Goal: Register for event/course

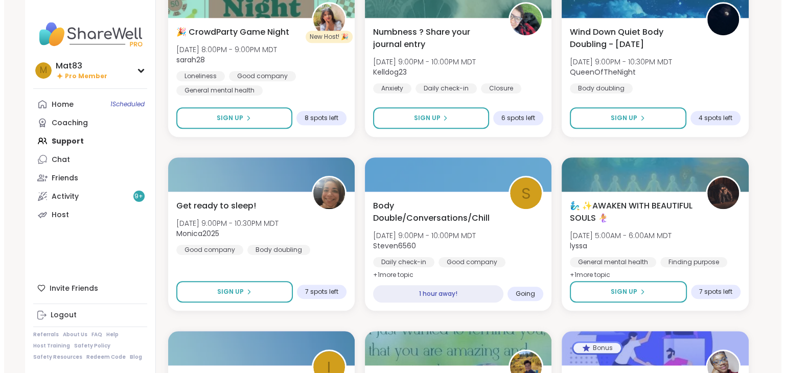
scroll to position [848, 0]
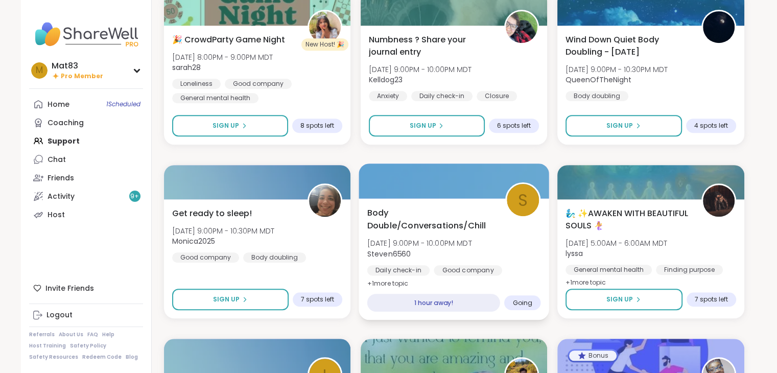
click at [415, 236] on div "Body Double/Conversations/Chill [DATE] 9:00PM - 10:00PM MDT Steven6560 Daily ch…" at bounding box center [454, 247] width 174 height 83
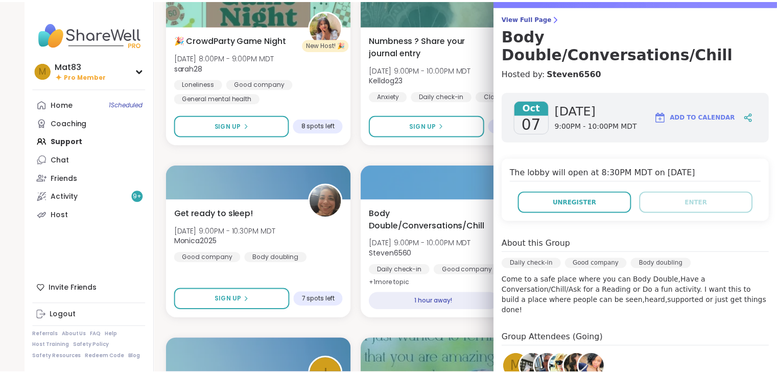
scroll to position [82, 0]
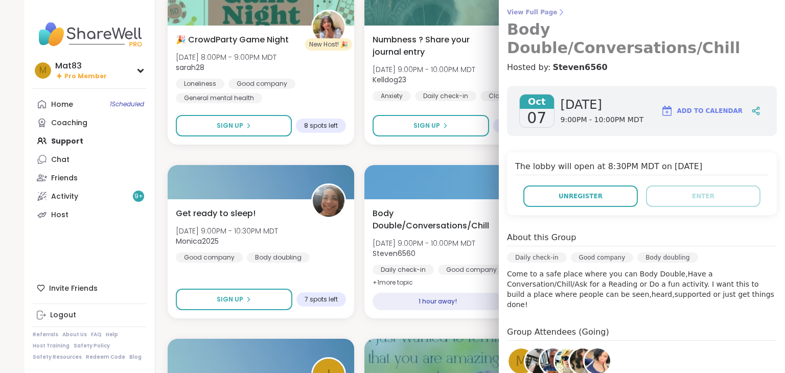
click at [521, 13] on span "View Full Page" at bounding box center [642, 12] width 270 height 8
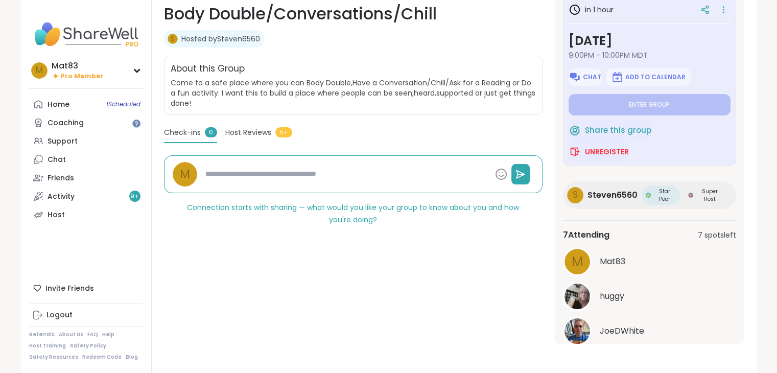
scroll to position [34, 0]
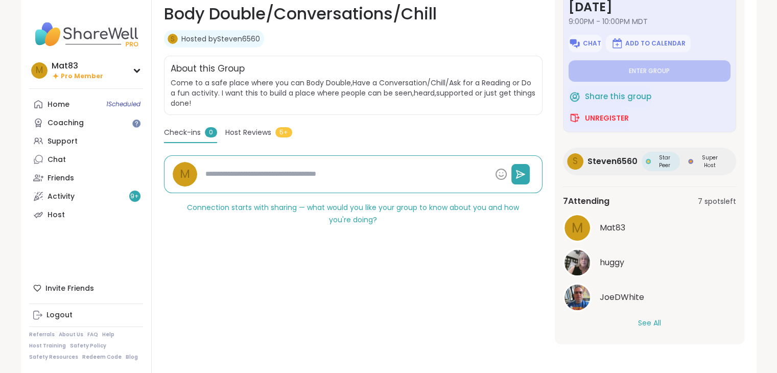
click at [646, 328] on div "7 Attending 7 spots left M Mat83 huggy JoeDWhite See All" at bounding box center [649, 262] width 173 height 150
click at [646, 323] on button "See All" at bounding box center [649, 323] width 23 height 11
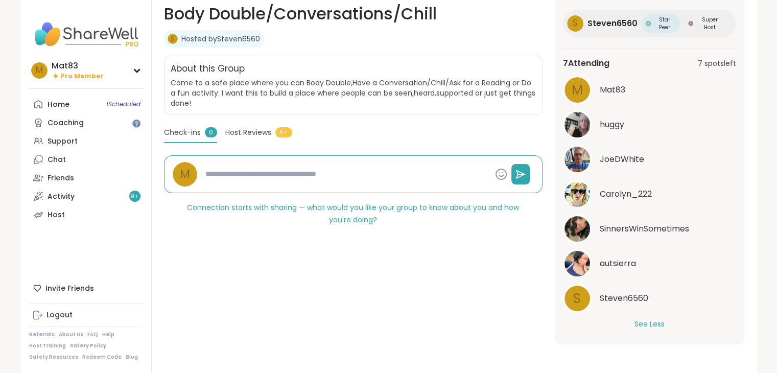
scroll to position [173, 0]
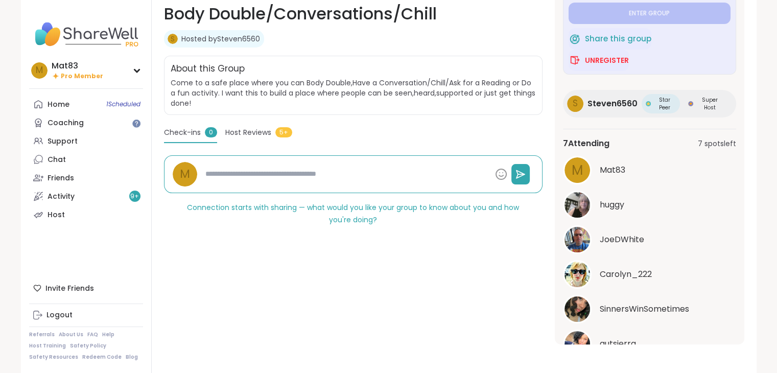
type textarea "*"
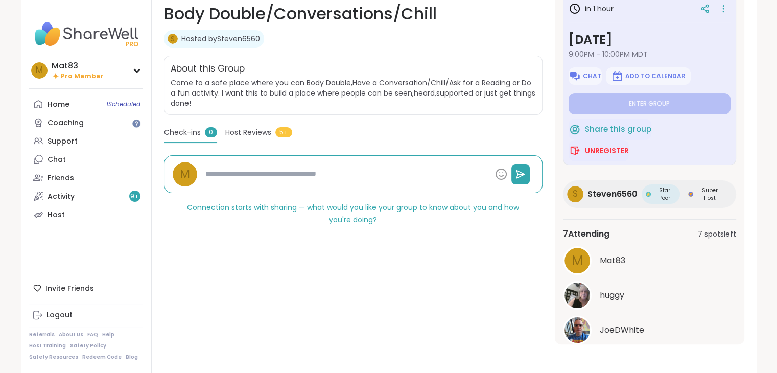
scroll to position [0, 0]
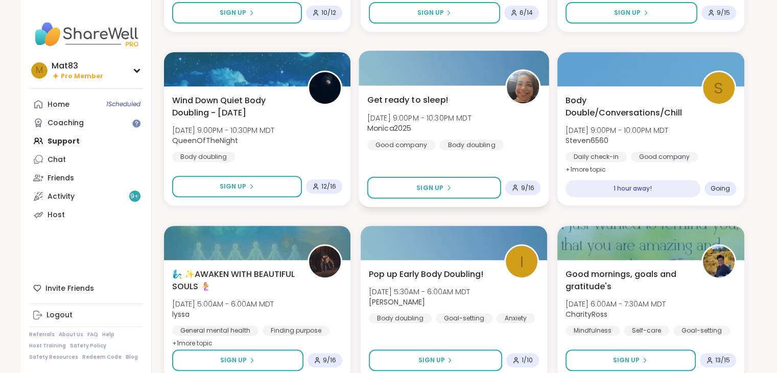
click at [439, 129] on span "Monica2025" at bounding box center [419, 128] width 104 height 10
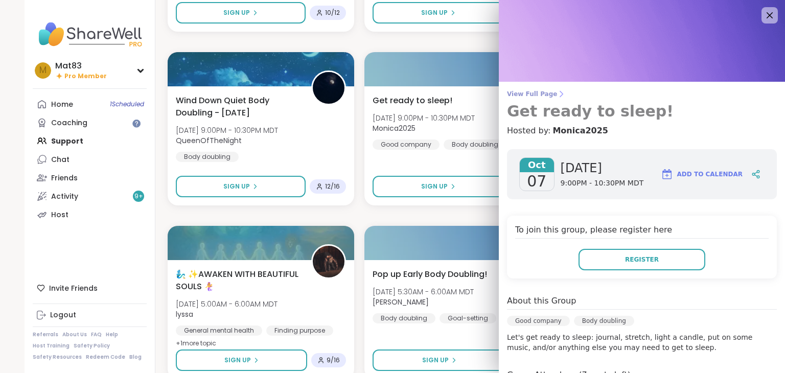
click at [529, 91] on span "View Full Page" at bounding box center [642, 94] width 270 height 8
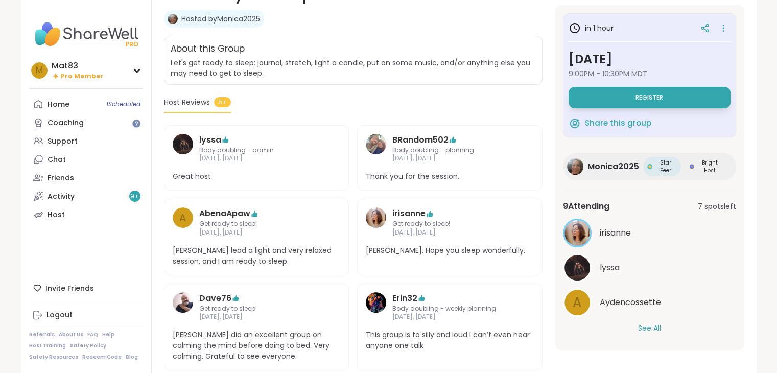
scroll to position [180, 0]
click at [651, 324] on button "See All" at bounding box center [649, 328] width 23 height 11
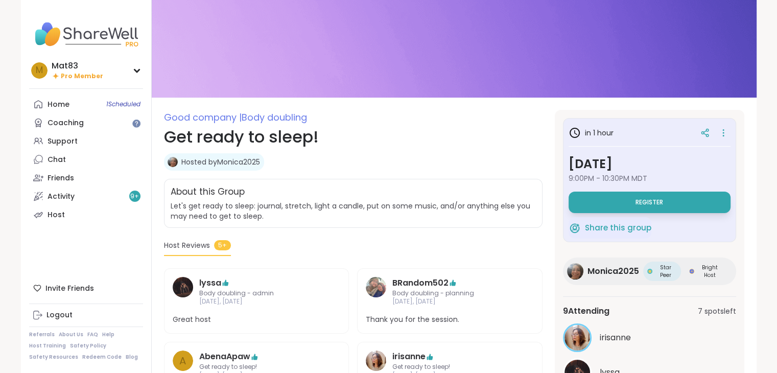
scroll to position [0, 0]
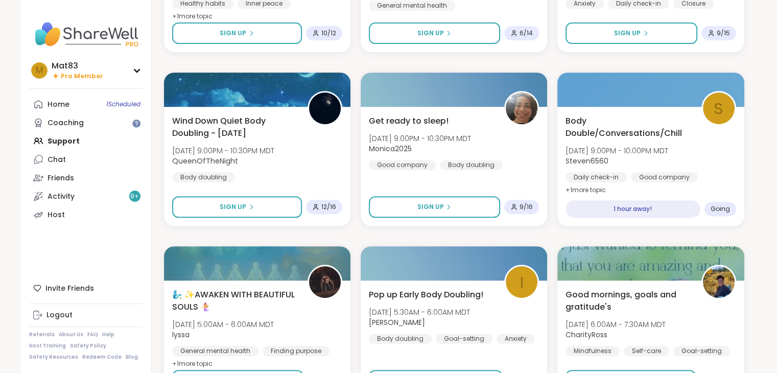
scroll to position [423, 0]
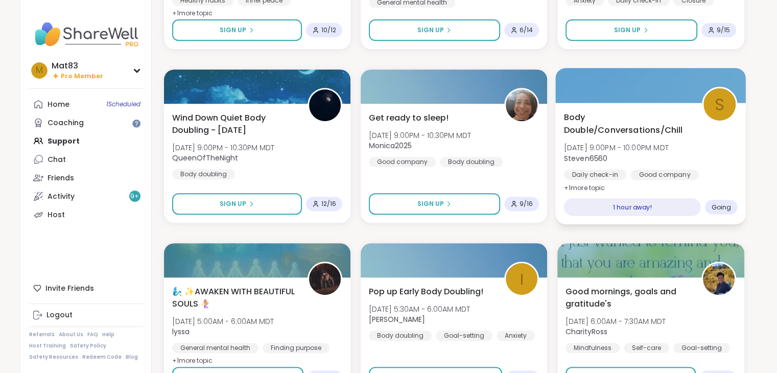
click at [724, 157] on div "Body Double/Conversations/Chill [DATE] 9:00PM - 10:00PM MDT Steven6560 Daily ch…" at bounding box center [651, 152] width 174 height 83
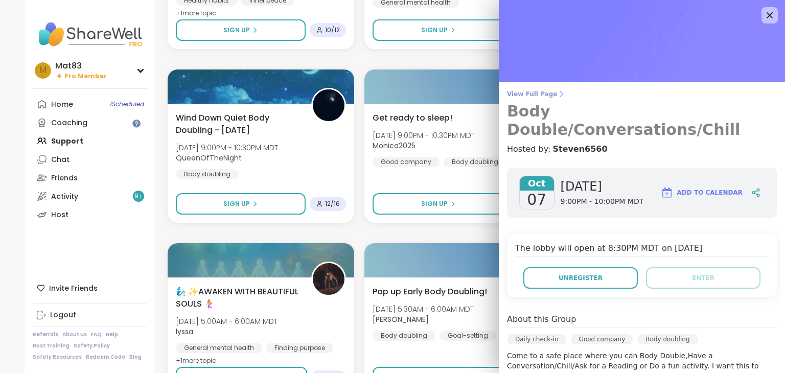
click at [519, 97] on span "View Full Page" at bounding box center [642, 94] width 270 height 8
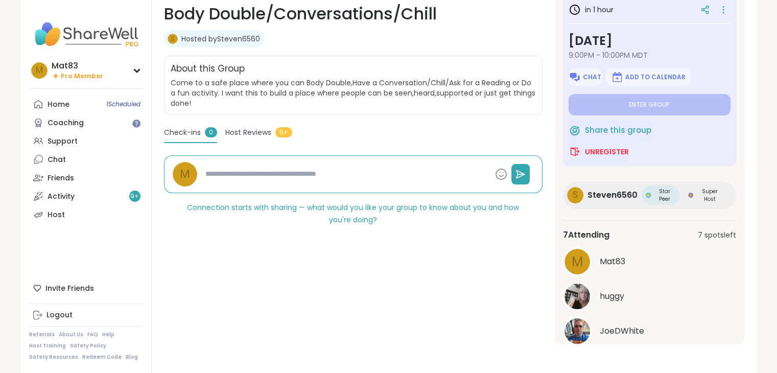
scroll to position [34, 0]
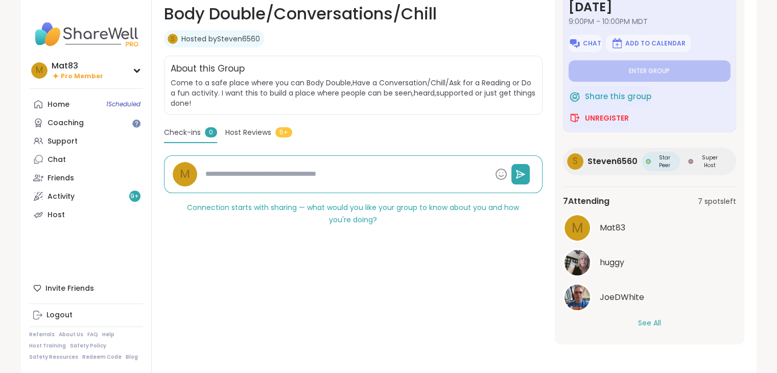
click at [648, 322] on button "See All" at bounding box center [649, 323] width 23 height 11
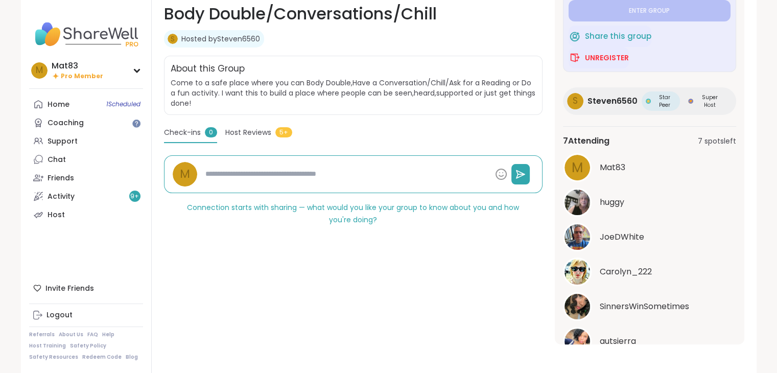
scroll to position [0, 0]
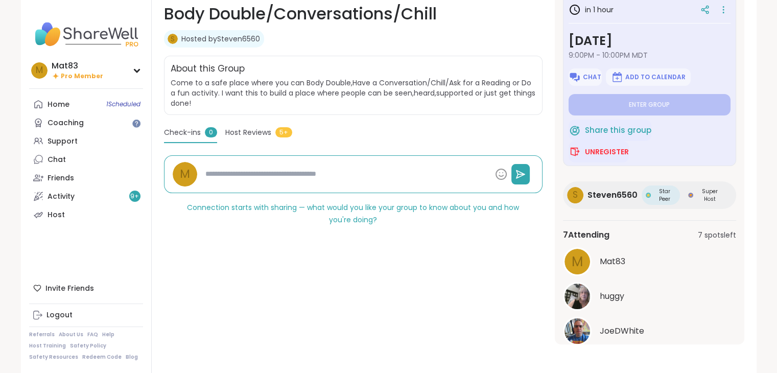
type textarea "*"
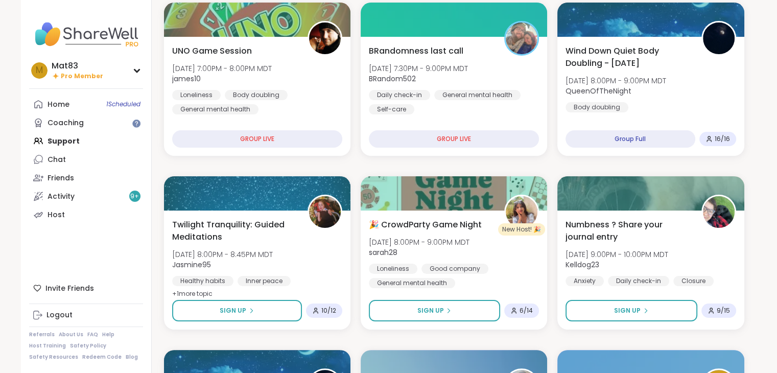
scroll to position [139, 0]
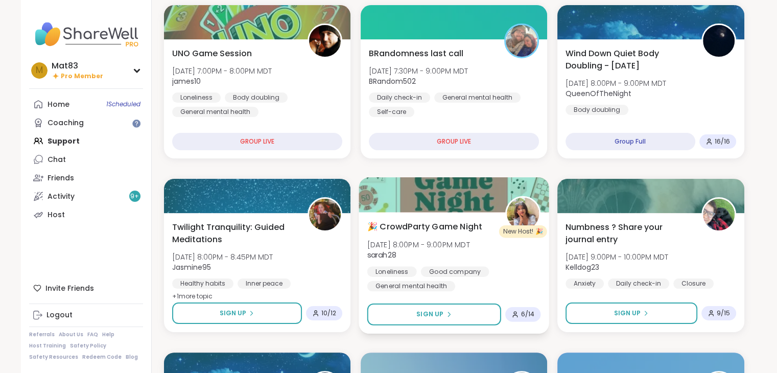
click at [467, 263] on div "🎉 CrowdParty Game Night [DATE] 8:00PM - 9:00PM MDT sarah28 Loneliness Good comp…" at bounding box center [454, 255] width 174 height 71
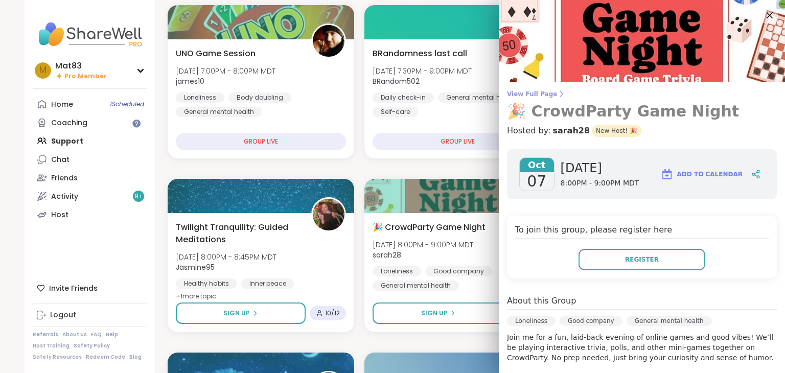
click at [515, 95] on span "View Full Page" at bounding box center [642, 94] width 270 height 8
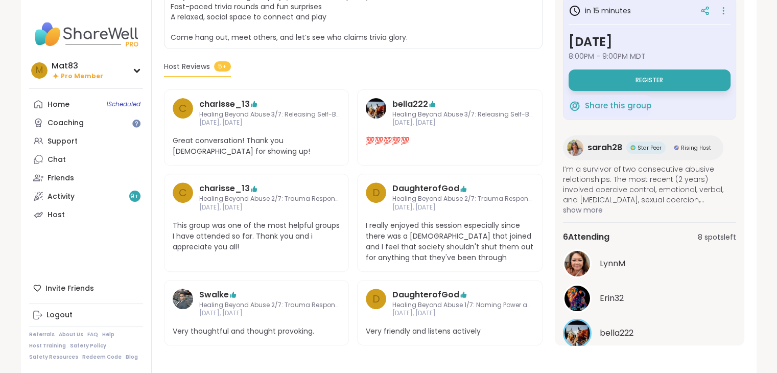
scroll to position [35, 0]
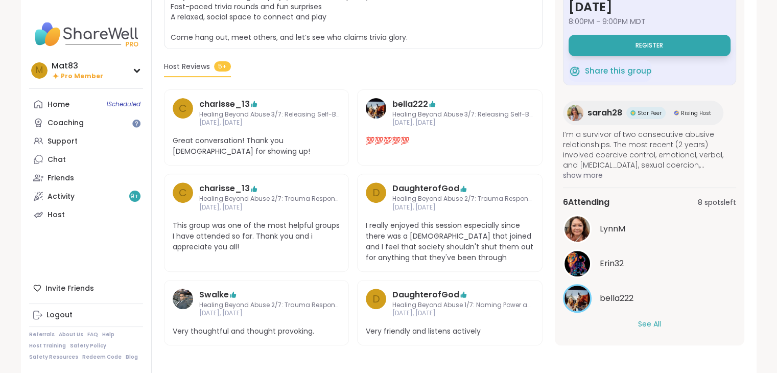
click at [649, 321] on button "See All" at bounding box center [649, 324] width 23 height 11
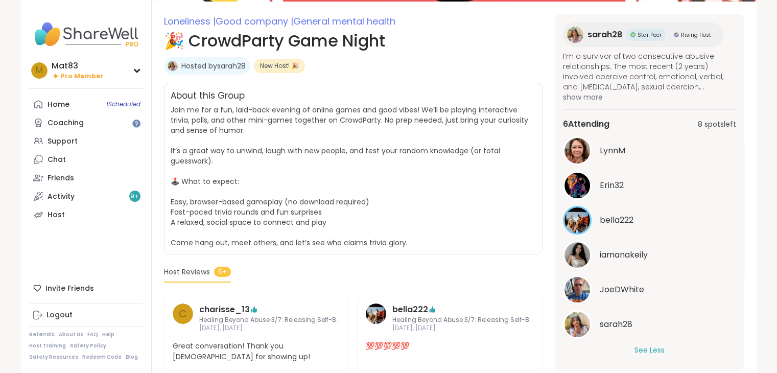
scroll to position [133, 0]
click at [574, 217] on img at bounding box center [578, 220] width 26 height 26
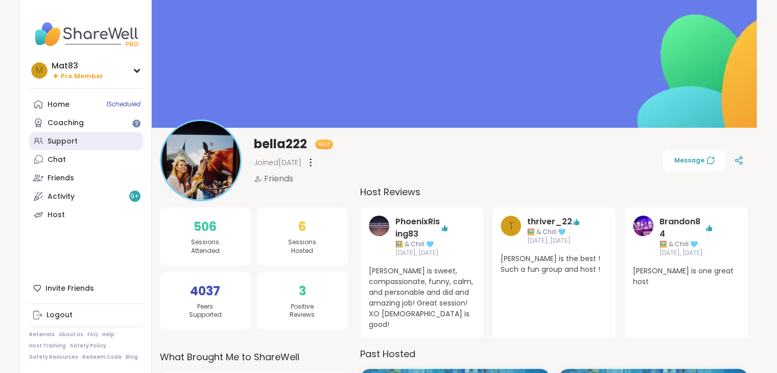
click at [57, 139] on div "Support" at bounding box center [63, 141] width 30 height 10
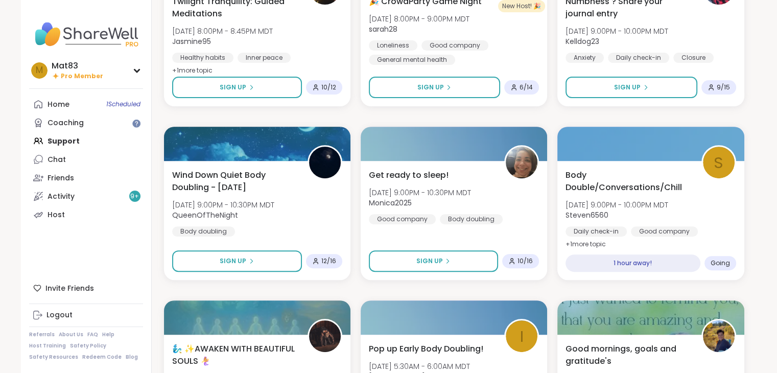
scroll to position [368, 0]
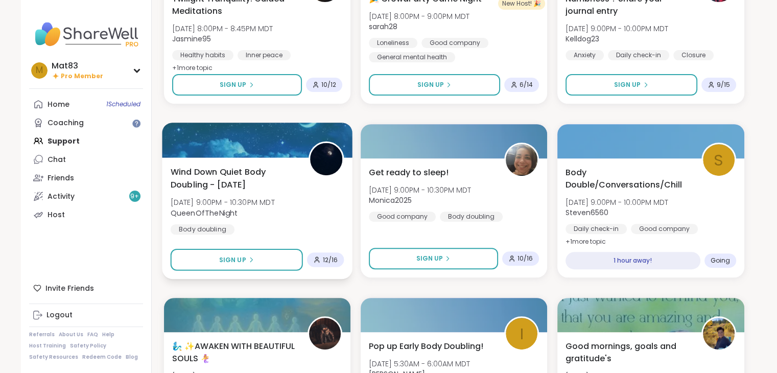
click at [266, 207] on span "QueenOfTheNight" at bounding box center [222, 212] width 104 height 10
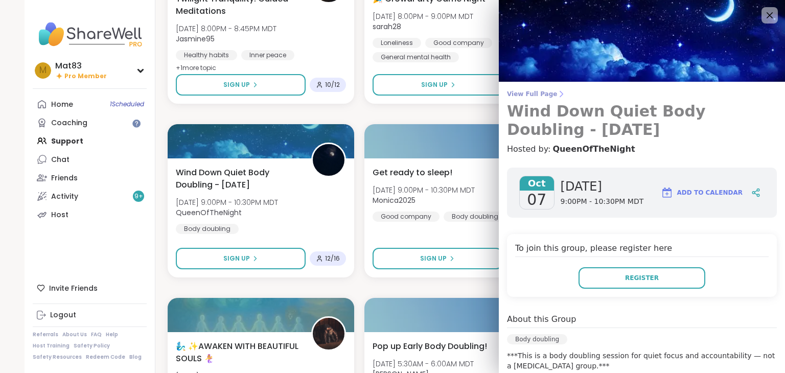
click at [535, 95] on span "View Full Page" at bounding box center [642, 94] width 270 height 8
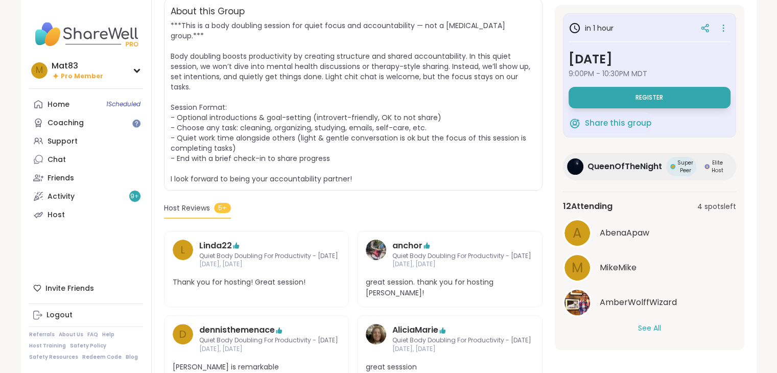
scroll to position [218, 0]
click at [653, 329] on button "See All" at bounding box center [649, 328] width 23 height 11
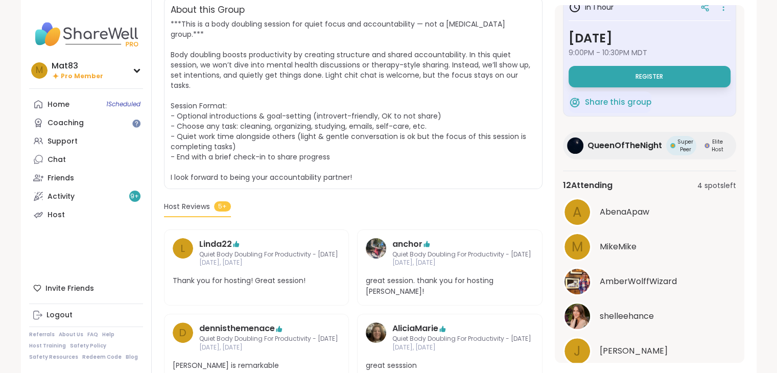
scroll to position [0, 0]
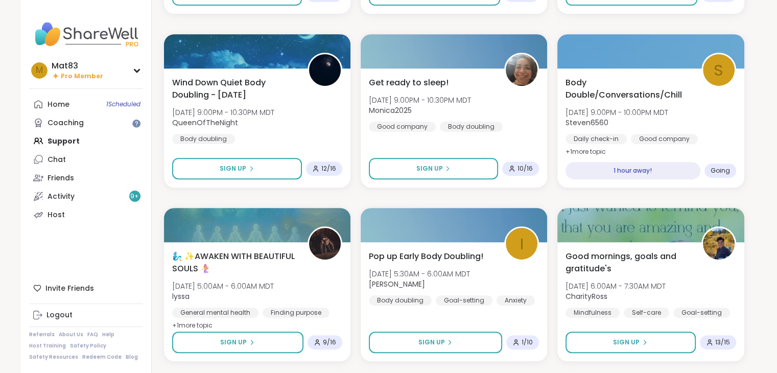
scroll to position [455, 0]
